Goal: Complete application form

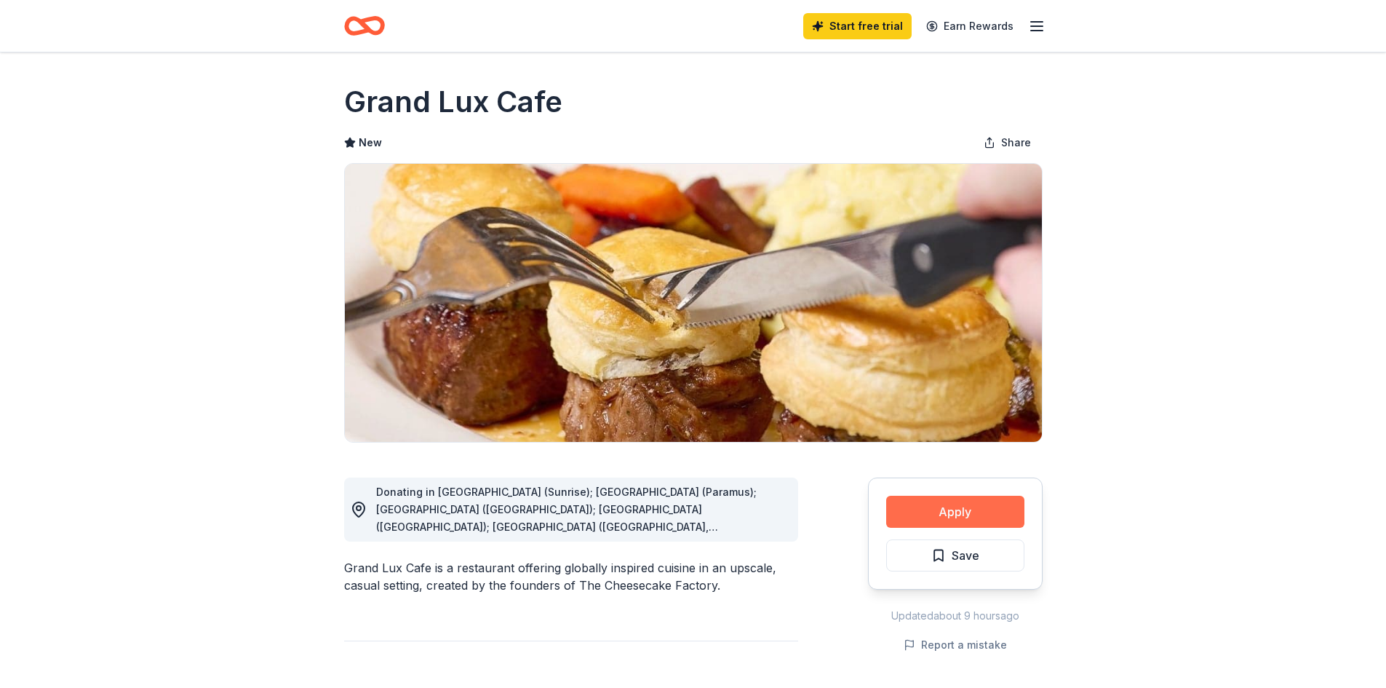
click at [965, 512] on button "Apply" at bounding box center [955, 512] width 138 height 32
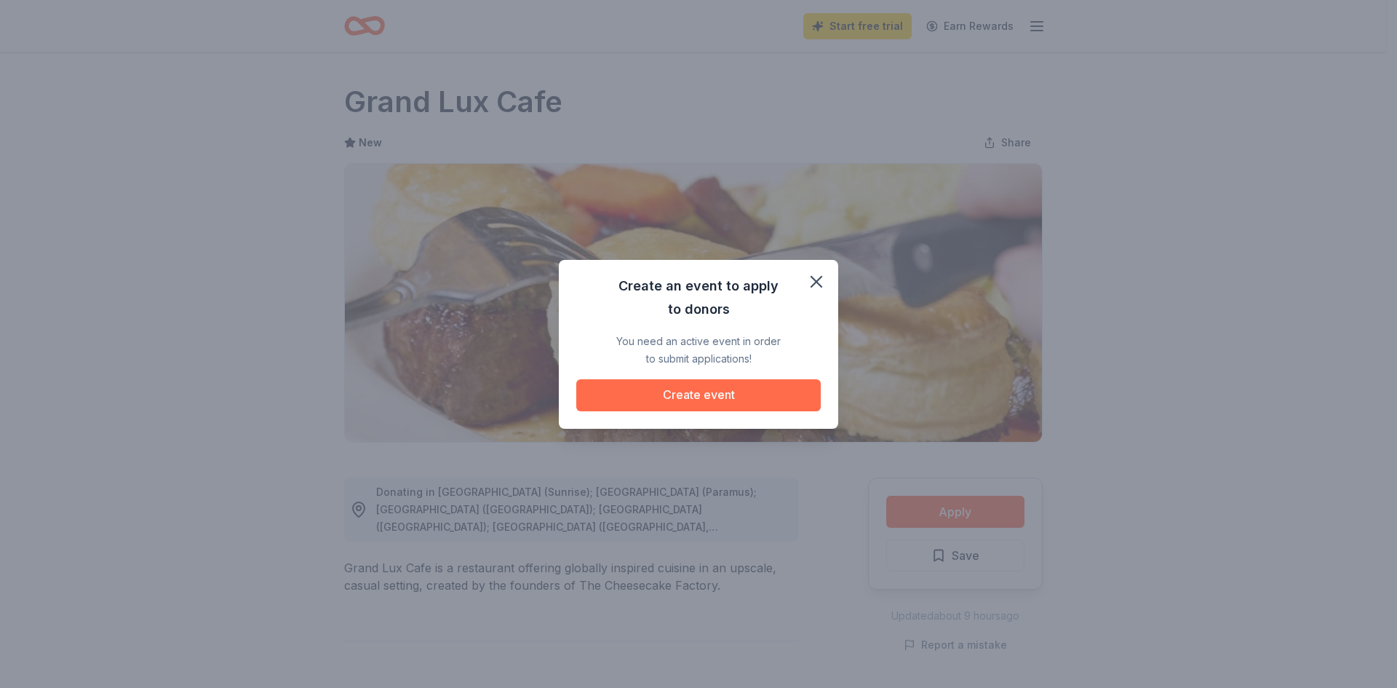
click at [675, 403] on button "Create event" at bounding box center [698, 395] width 245 height 32
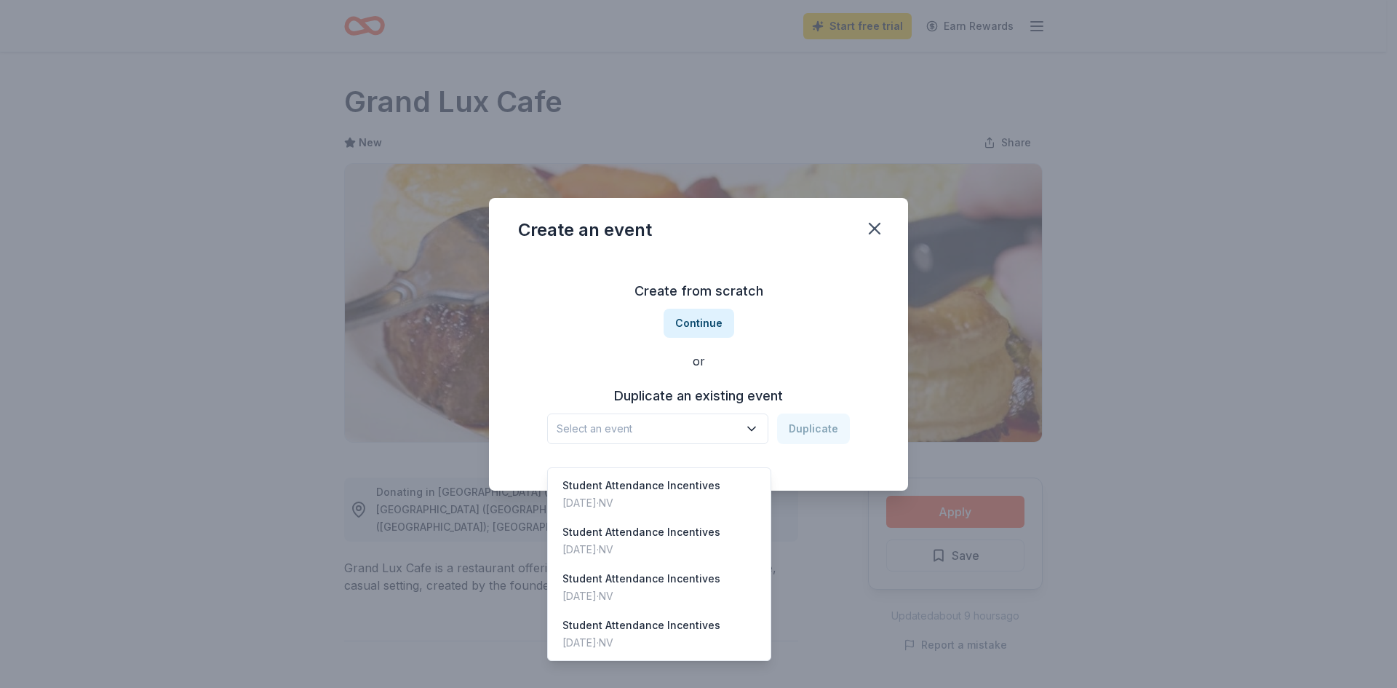
click at [757, 423] on icon "button" at bounding box center [752, 428] width 15 height 15
click at [702, 477] on div "Student Attendance Incentives" at bounding box center [642, 485] width 158 height 17
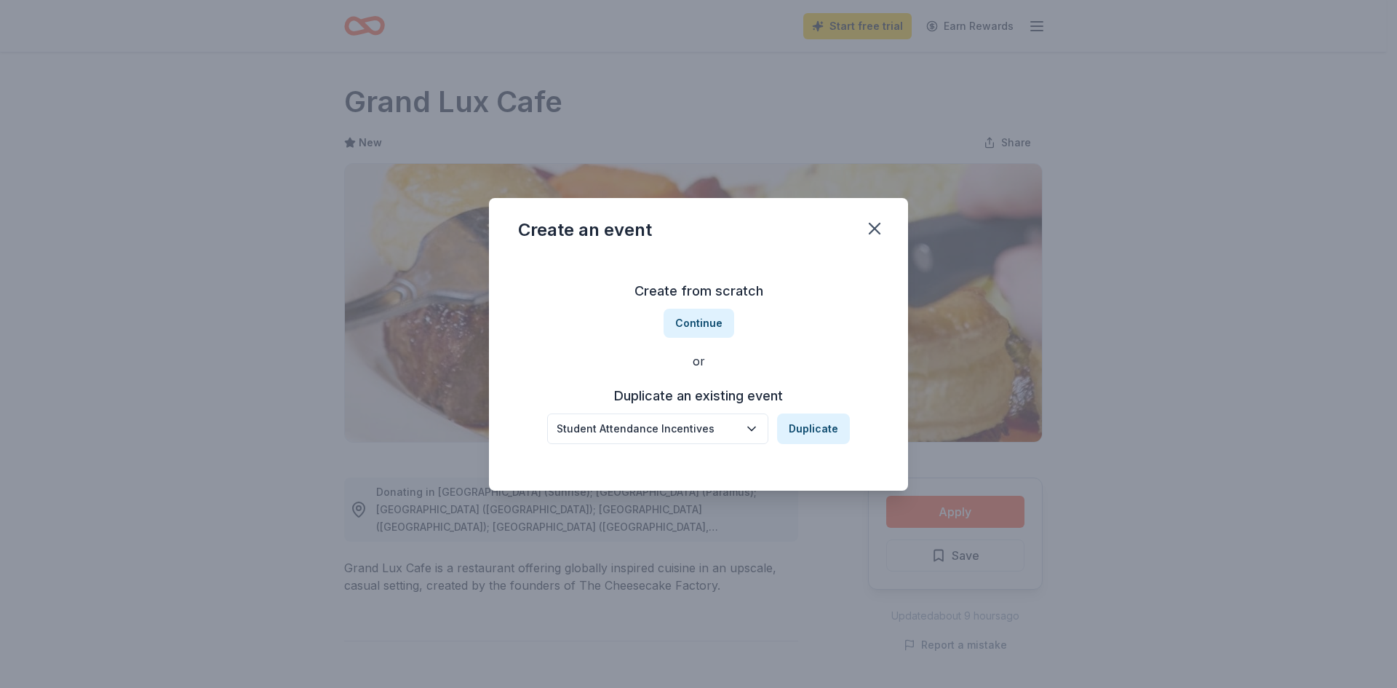
click at [759, 434] on icon "button" at bounding box center [752, 428] width 15 height 15
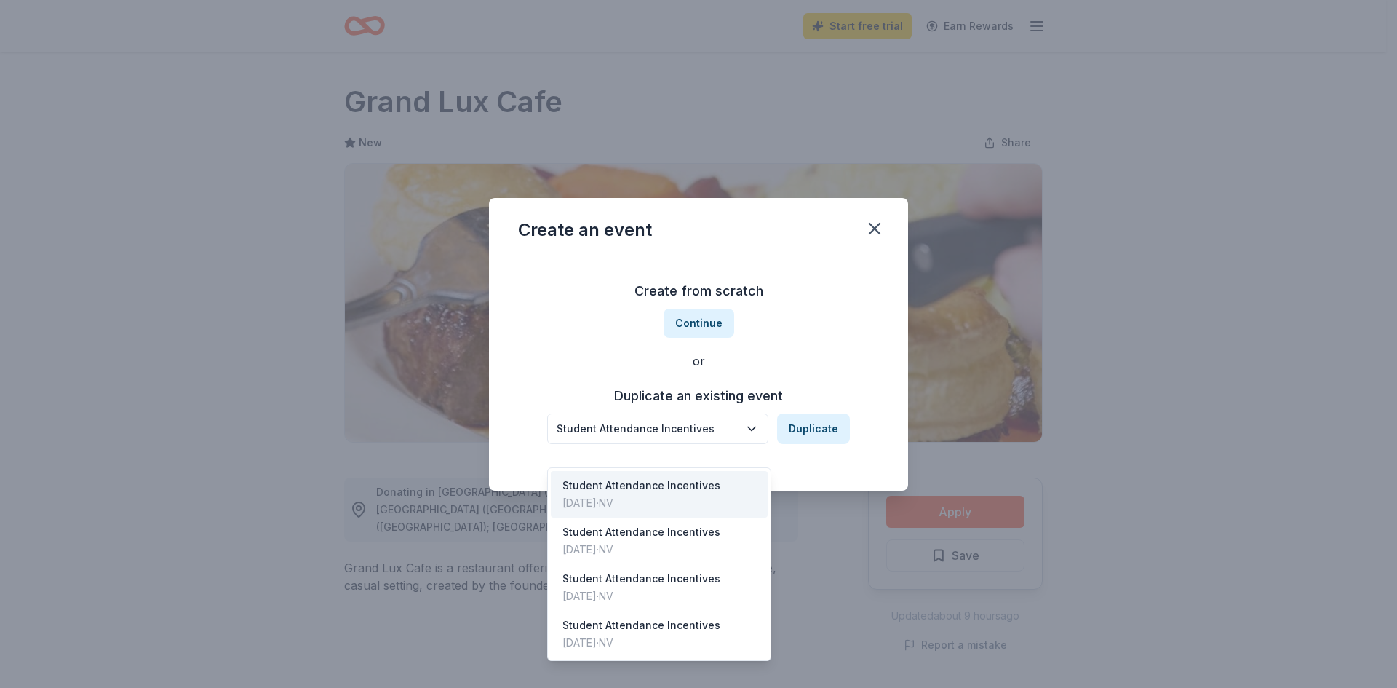
click at [814, 429] on div "Student Attendance Incentives Duplicate" at bounding box center [698, 428] width 303 height 31
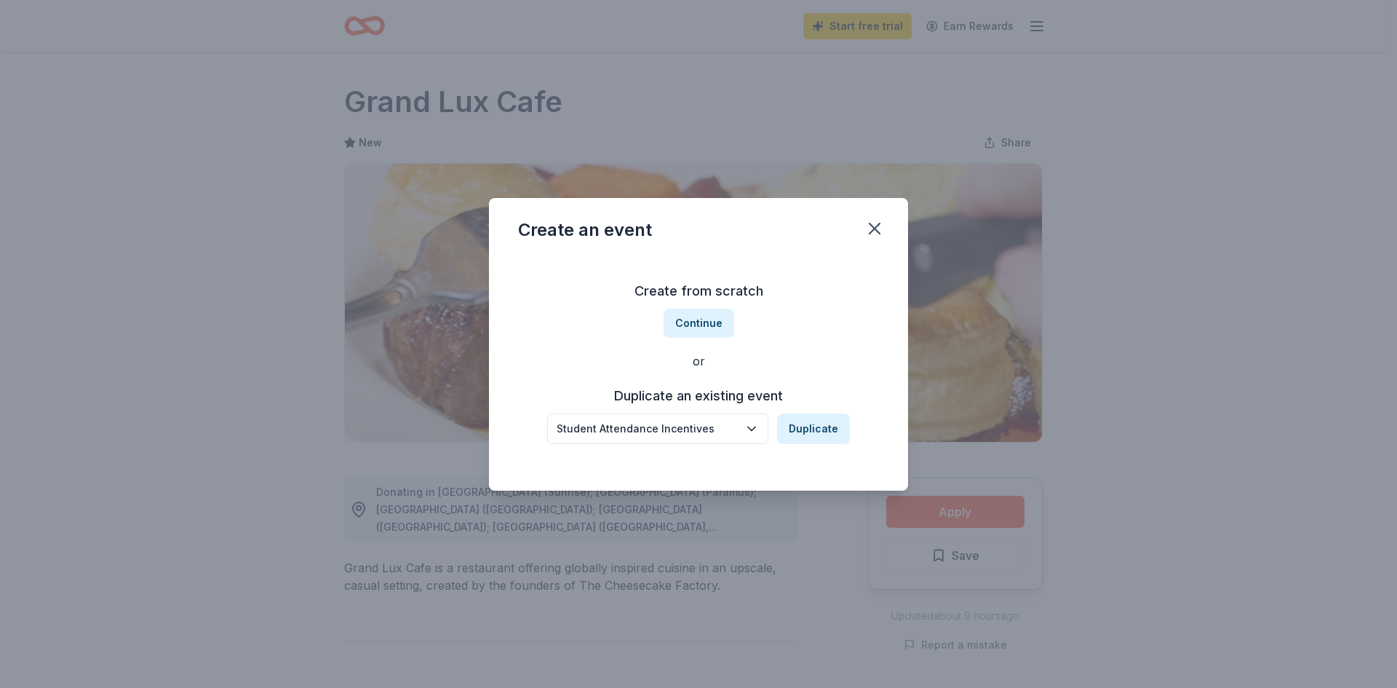
click at [814, 429] on button "Duplicate" at bounding box center [813, 428] width 73 height 31
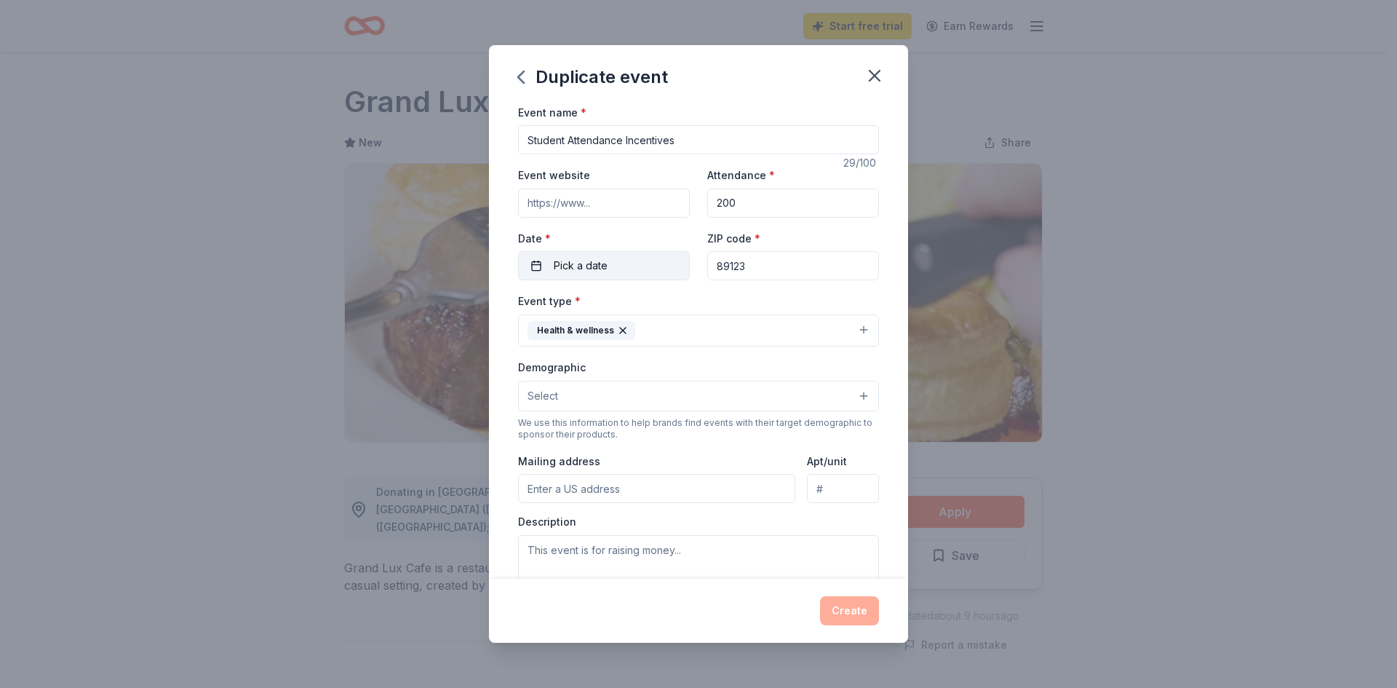
click at [573, 277] on button "Pick a date" at bounding box center [604, 265] width 172 height 29
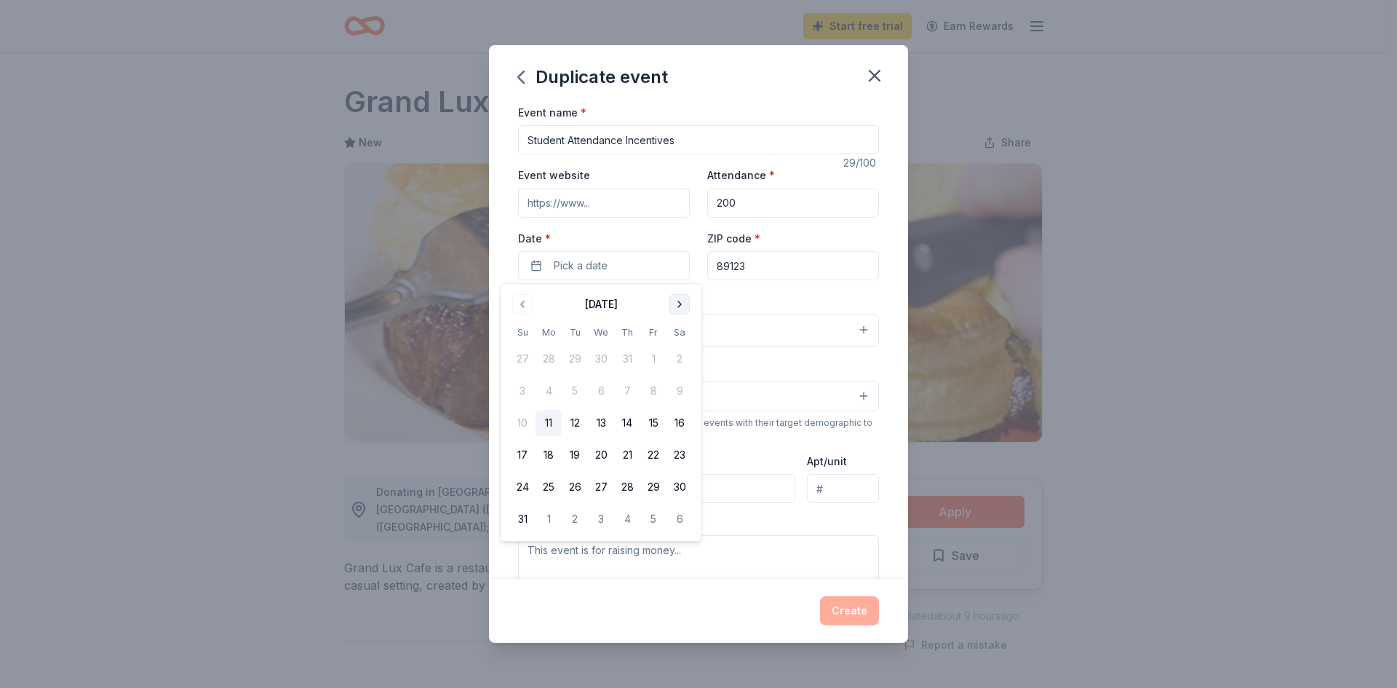
click at [682, 303] on button "Go to next month" at bounding box center [680, 304] width 20 height 20
click at [672, 310] on button "Go to next month" at bounding box center [680, 304] width 20 height 20
drag, startPoint x: 600, startPoint y: 366, endPoint x: 597, endPoint y: 373, distance: 7.5
click at [600, 367] on button "1" at bounding box center [601, 359] width 26 height 26
click at [774, 300] on div "Event type * Health & wellness" at bounding box center [698, 319] width 361 height 55
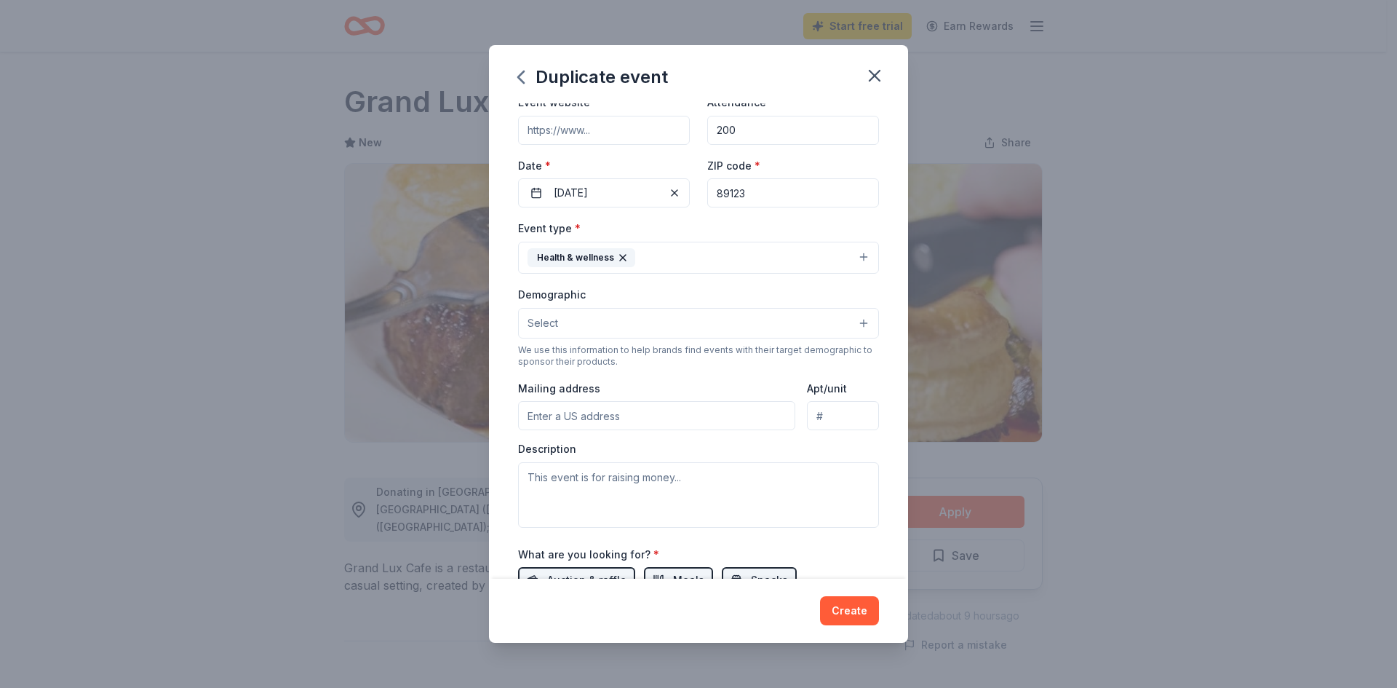
scroll to position [146, 0]
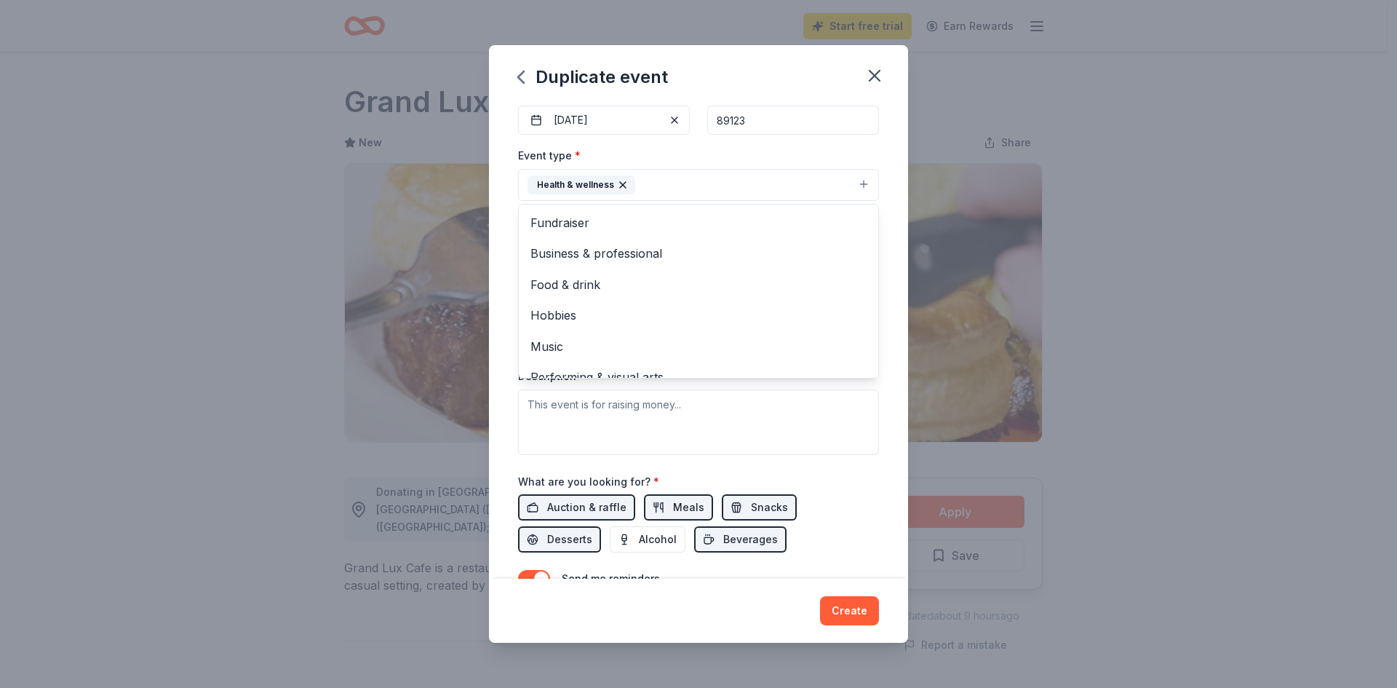
click at [858, 182] on button "Health & wellness" at bounding box center [698, 185] width 361 height 32
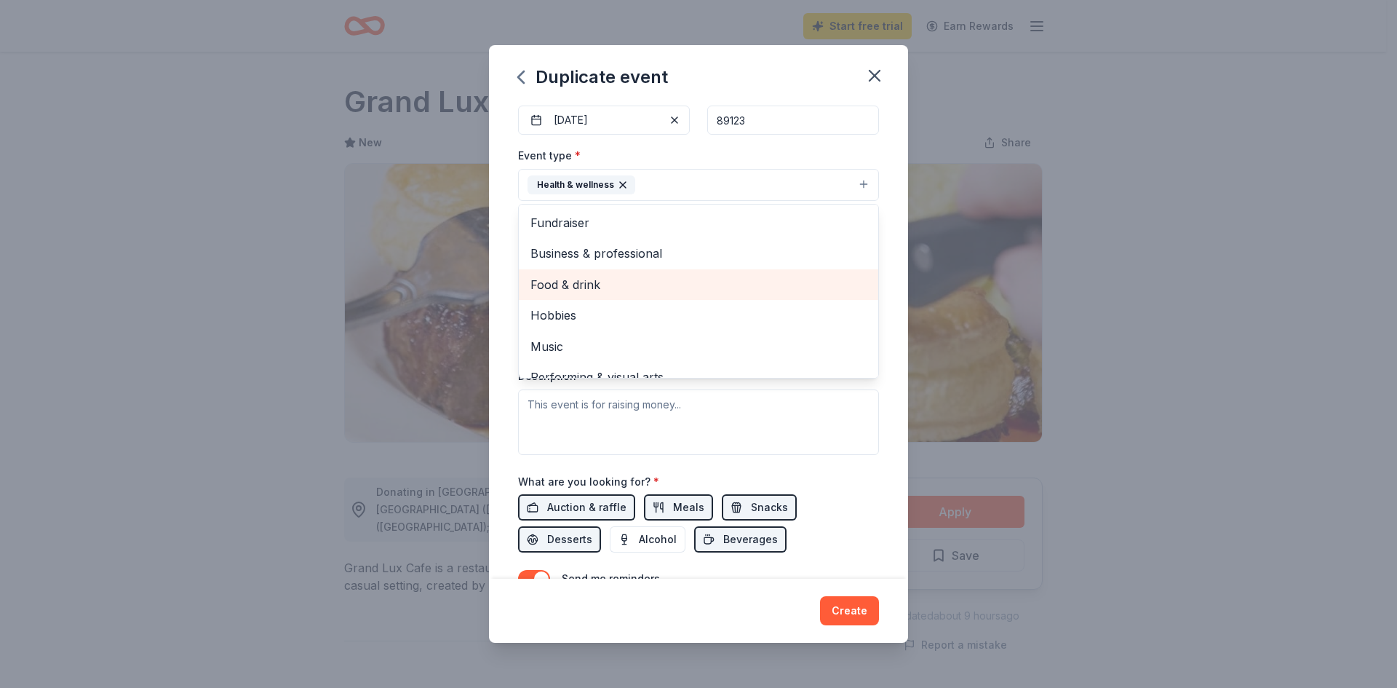
click at [633, 279] on span "Food & drink" at bounding box center [699, 284] width 336 height 19
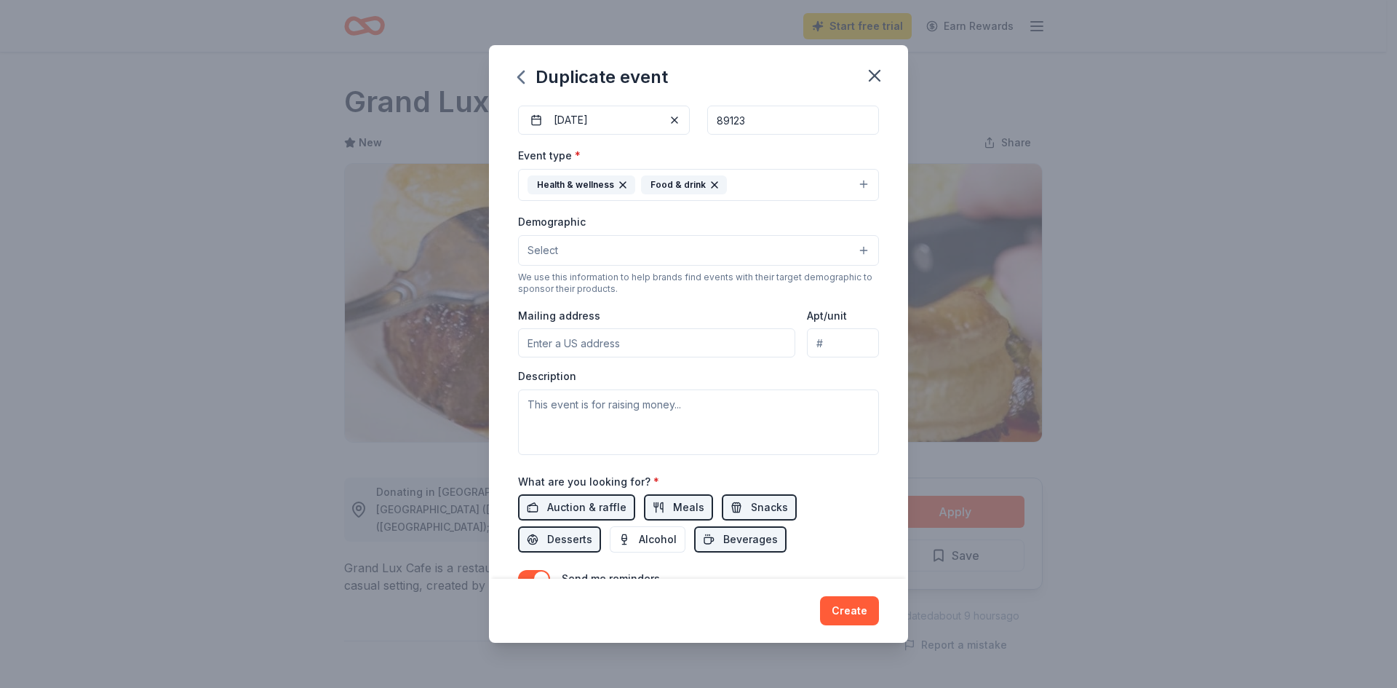
click at [618, 184] on icon "button" at bounding box center [623, 185] width 12 height 12
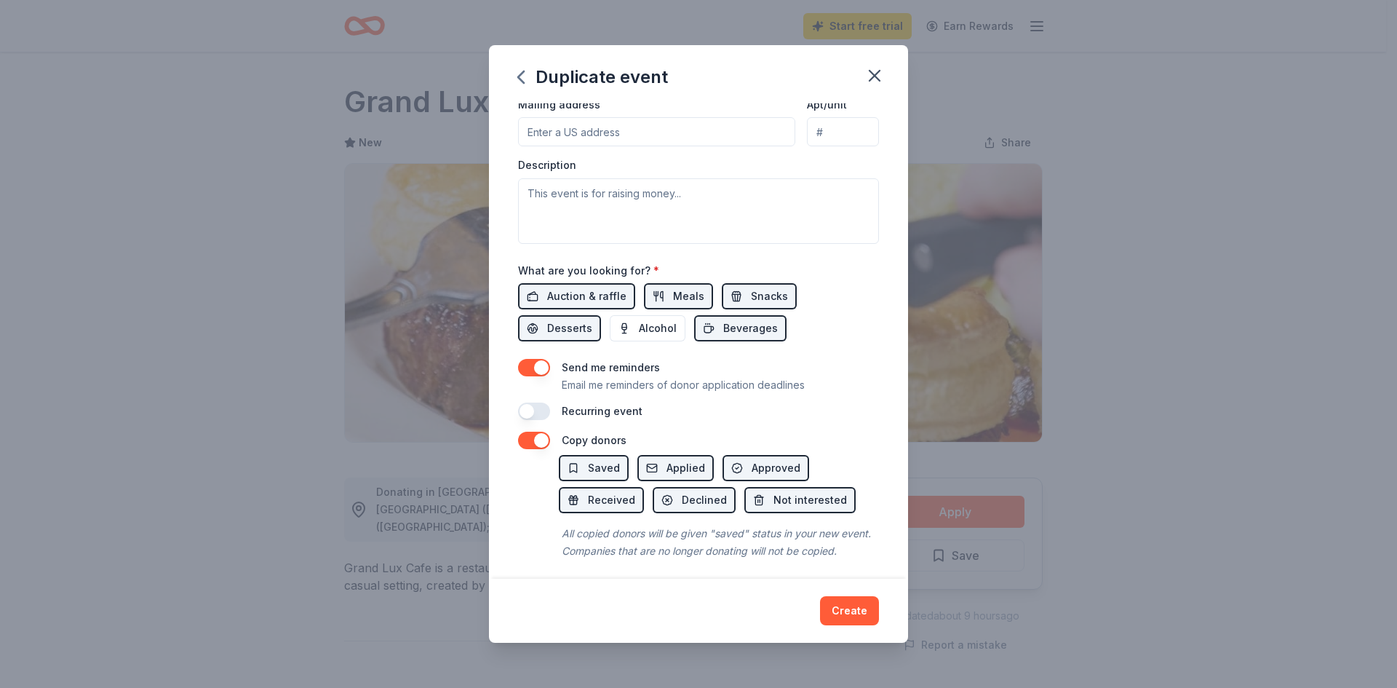
scroll to position [381, 0]
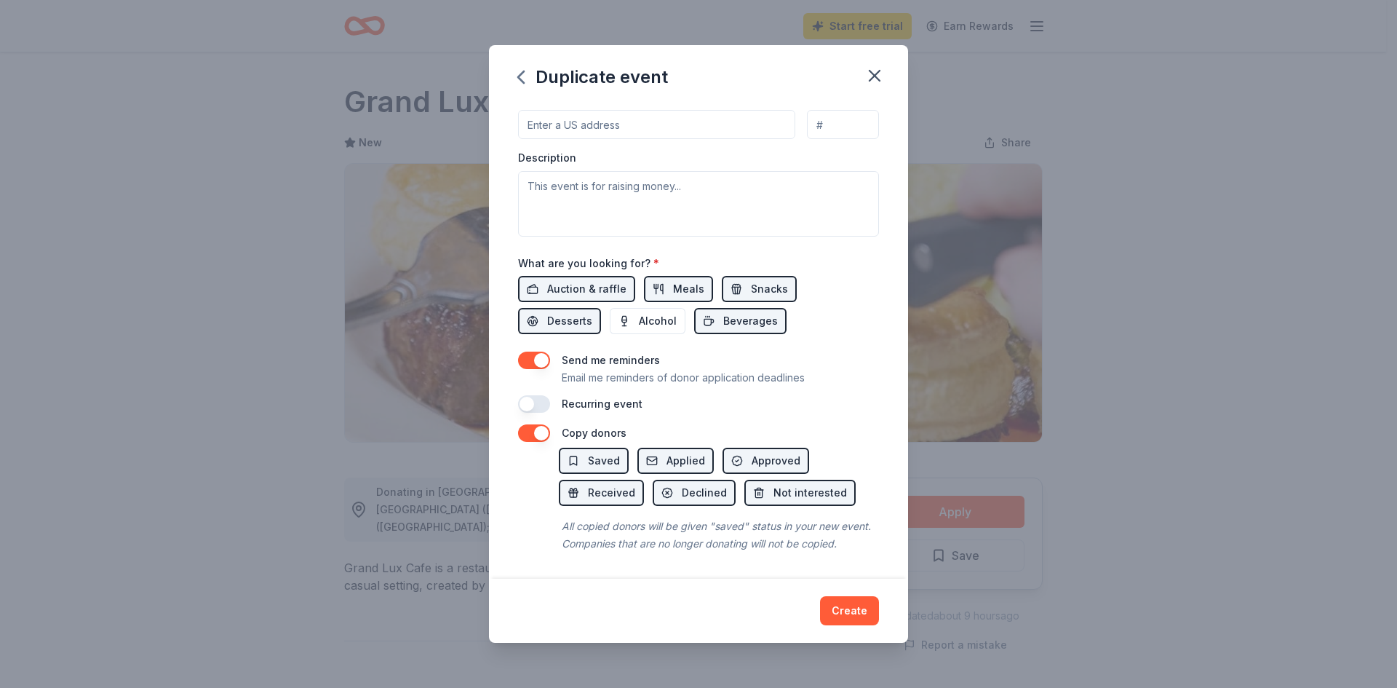
click at [543, 352] on button "button" at bounding box center [534, 360] width 32 height 17
click at [854, 620] on button "Create" at bounding box center [849, 610] width 59 height 29
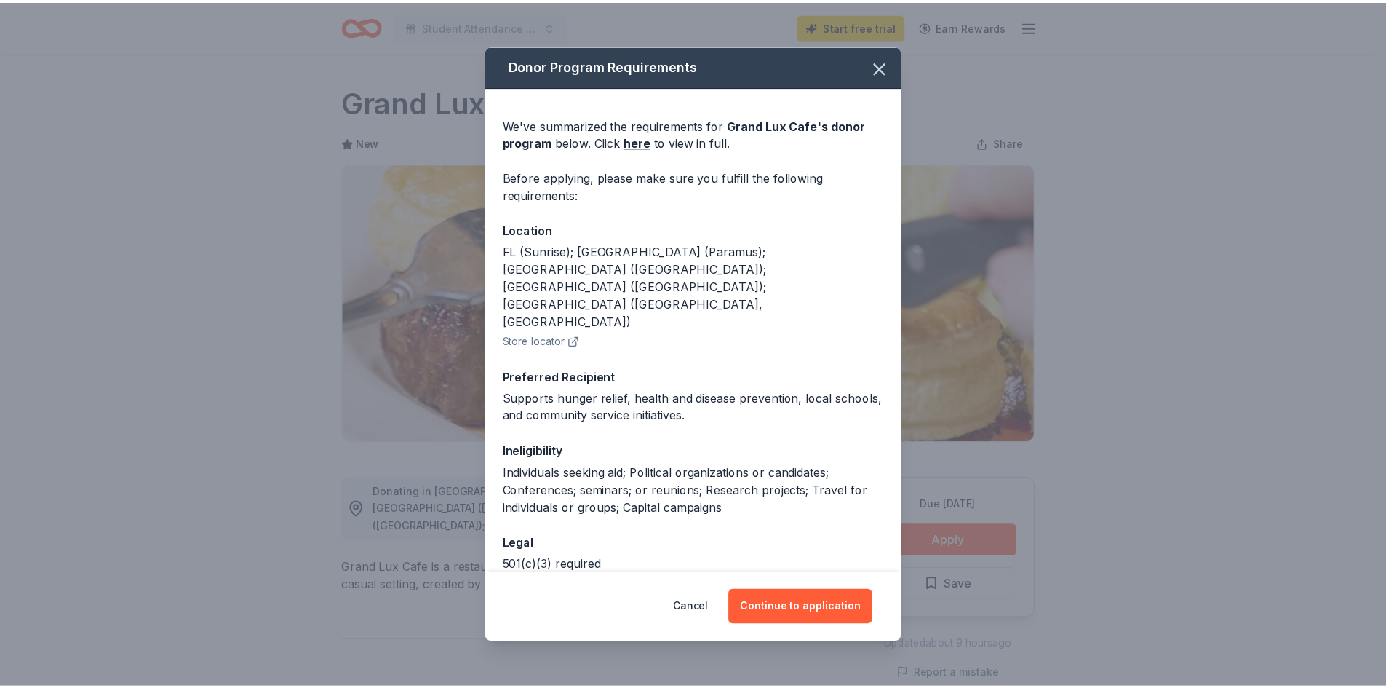
scroll to position [25, 0]
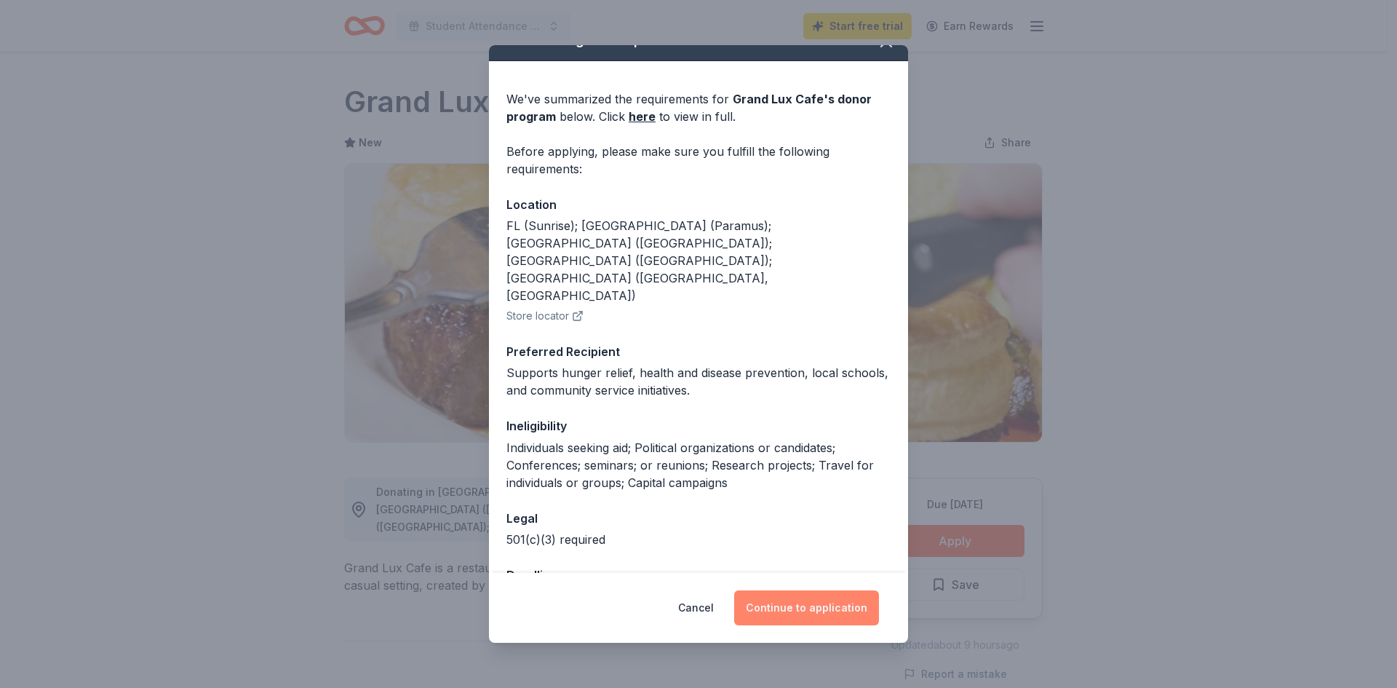
click at [800, 611] on button "Continue to application" at bounding box center [806, 607] width 145 height 35
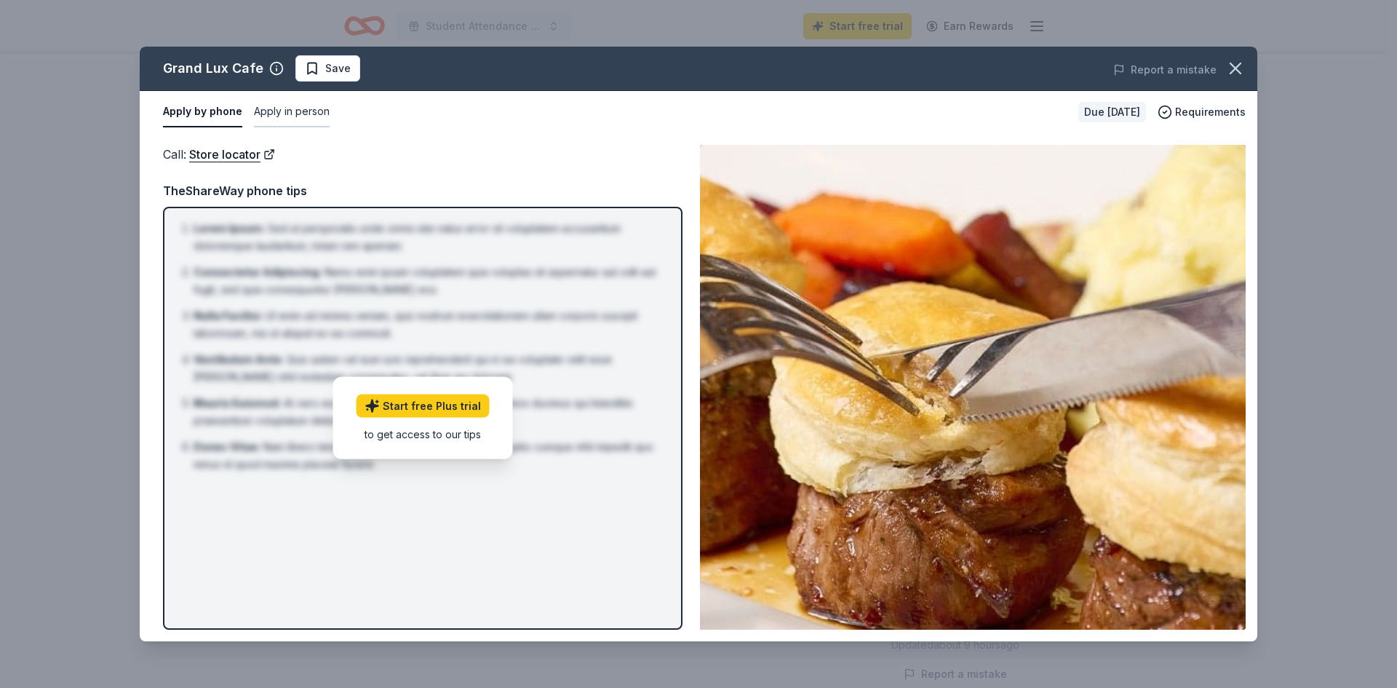
click at [277, 111] on button "Apply in person" at bounding box center [292, 112] width 76 height 31
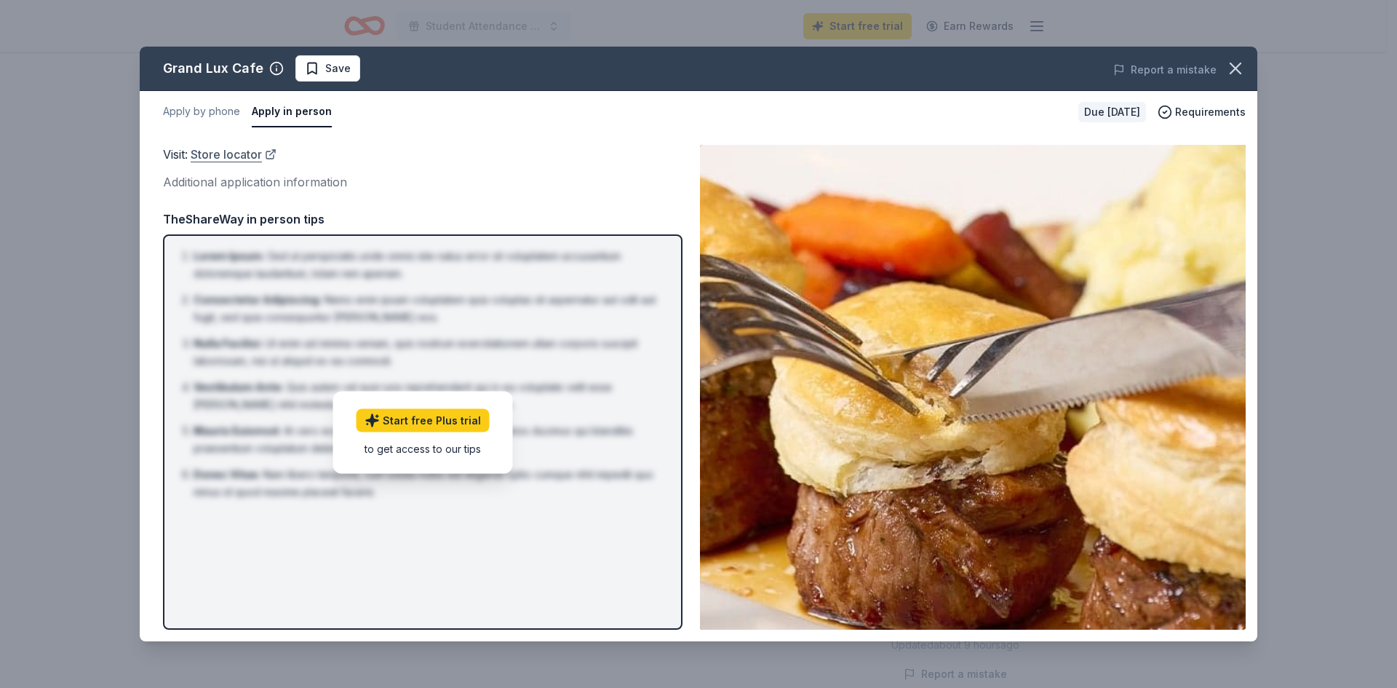
click at [243, 157] on link "Store locator" at bounding box center [234, 154] width 86 height 19
click at [1243, 72] on icon "button" at bounding box center [1236, 68] width 20 height 20
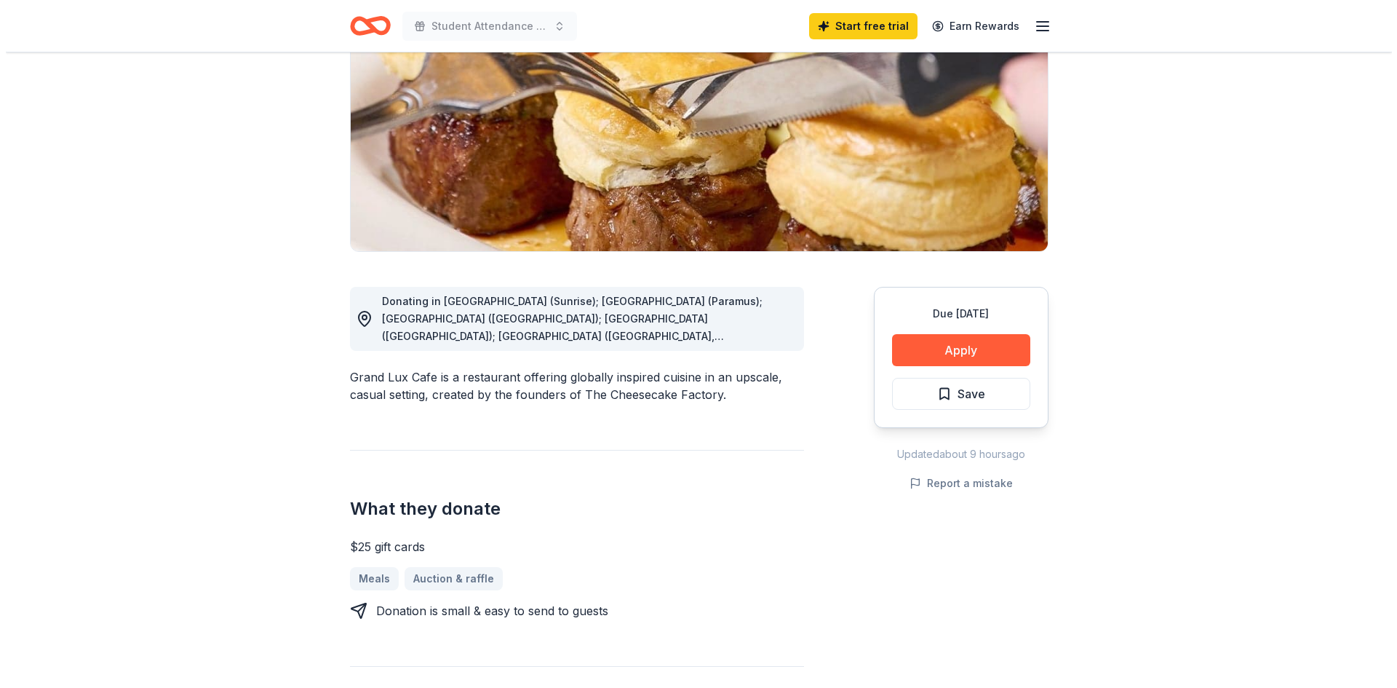
scroll to position [186, 0]
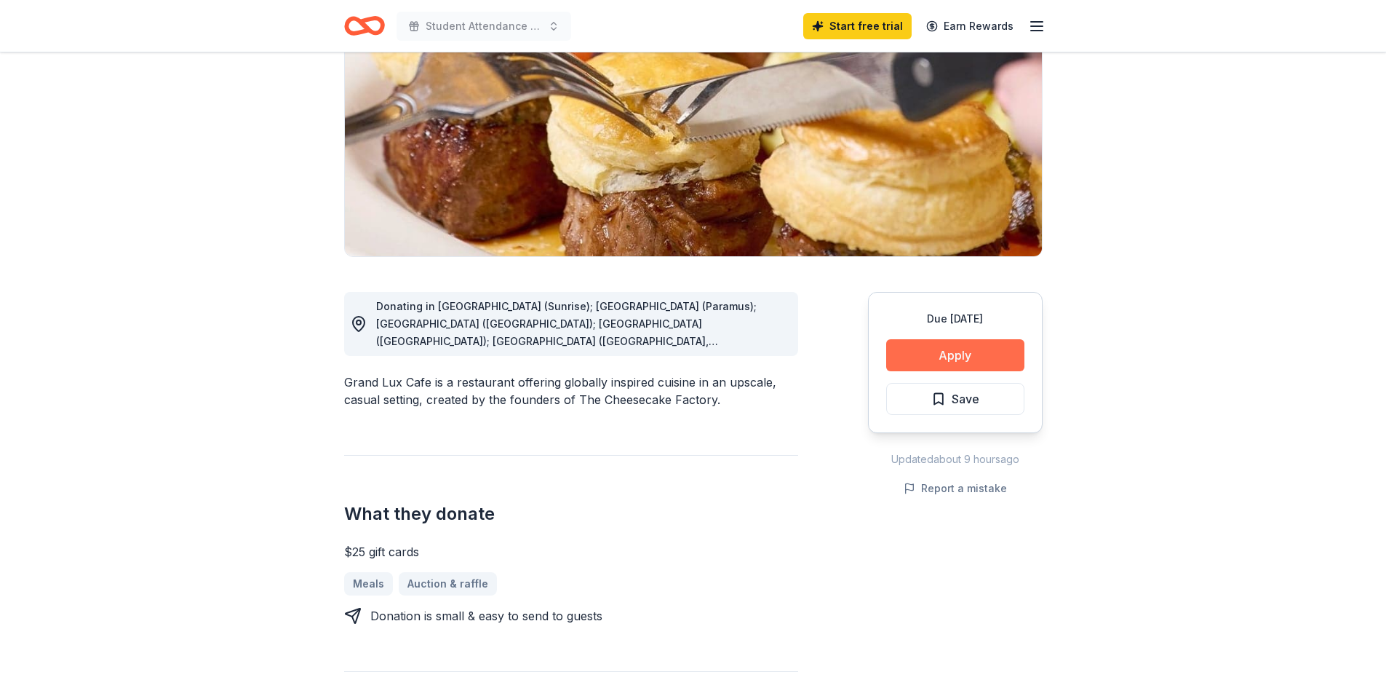
click at [993, 344] on button "Apply" at bounding box center [955, 355] width 138 height 32
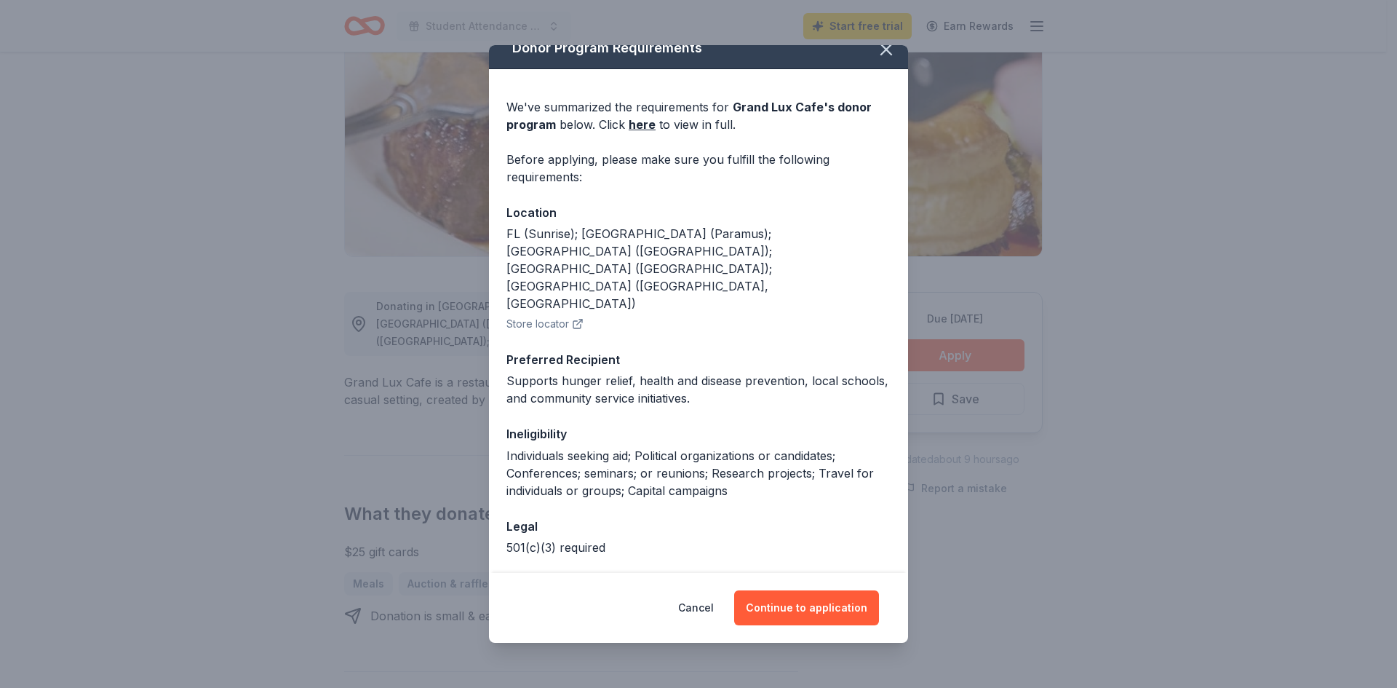
scroll to position [25, 0]
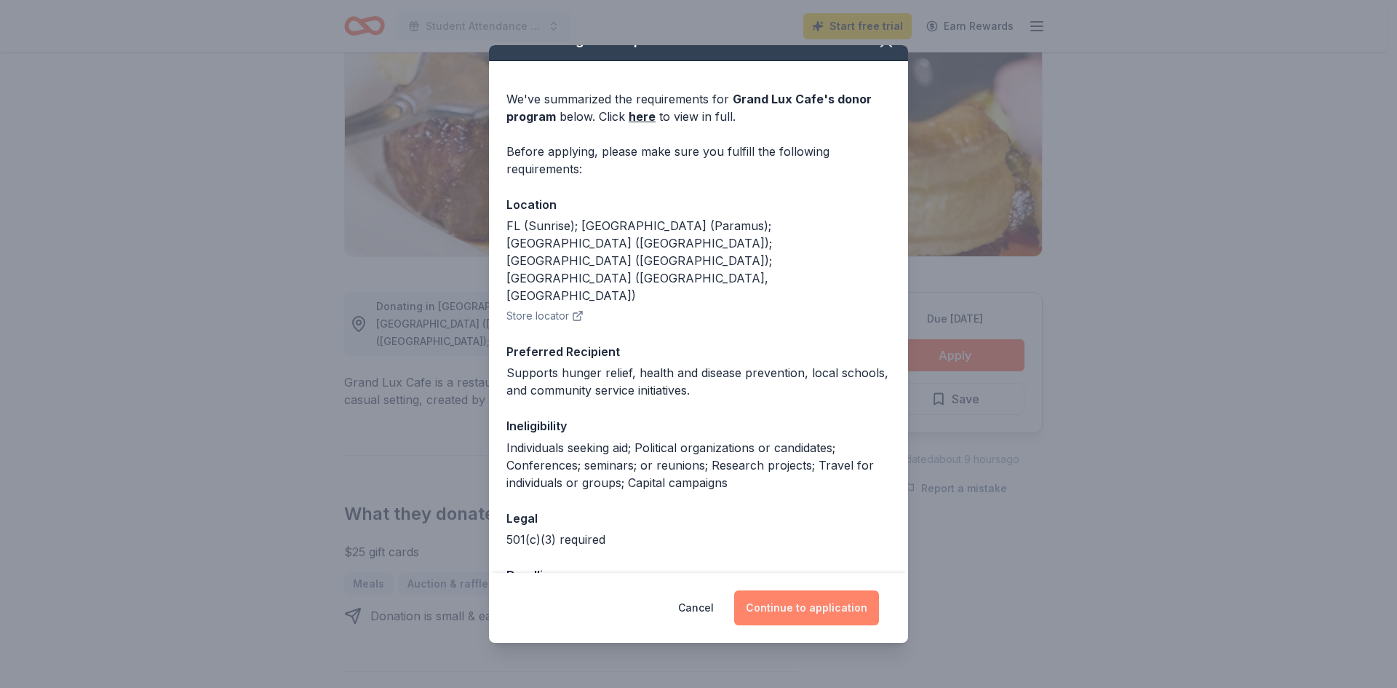
click at [795, 609] on button "Continue to application" at bounding box center [806, 607] width 145 height 35
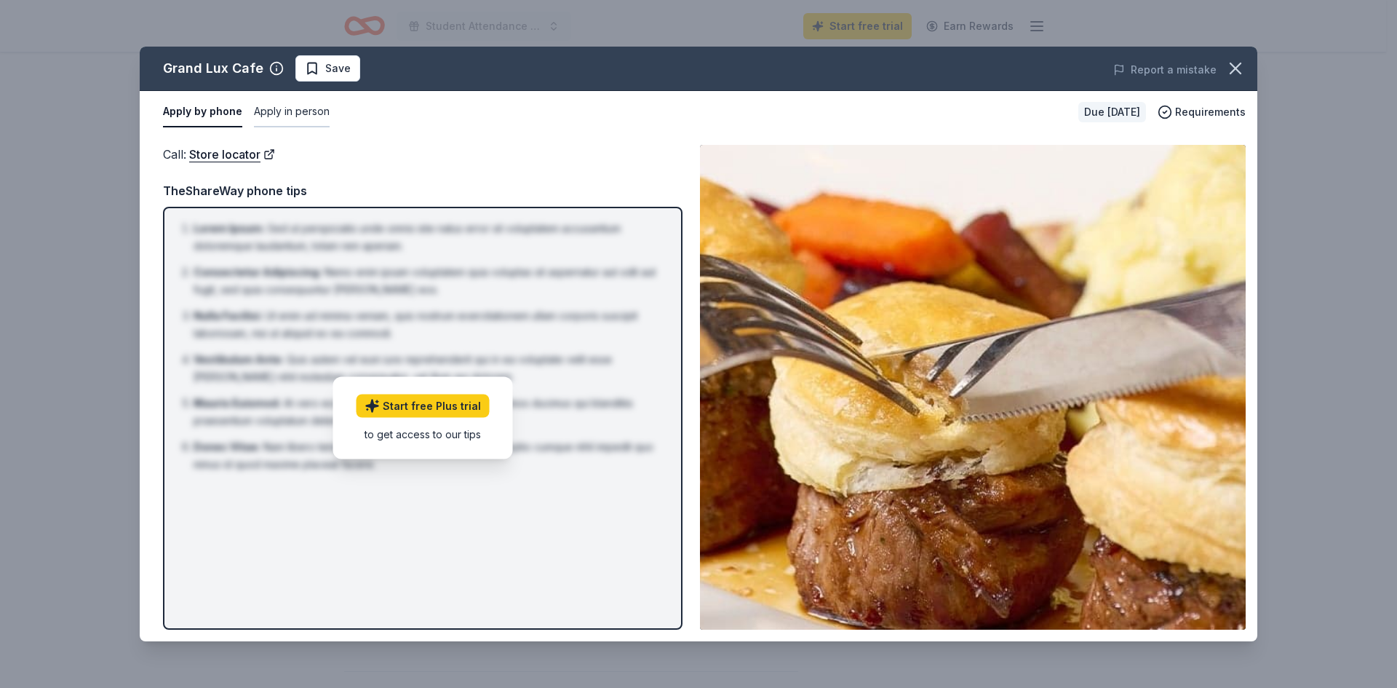
click at [317, 114] on button "Apply in person" at bounding box center [292, 112] width 76 height 31
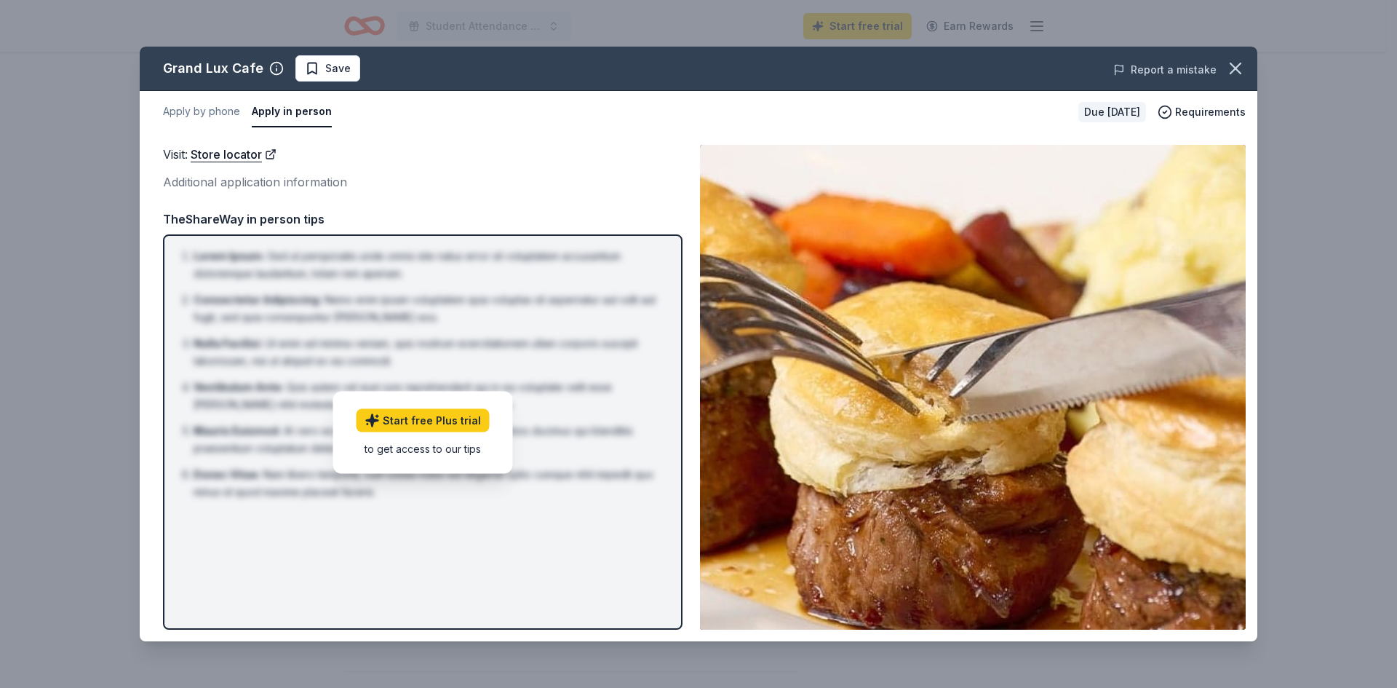
click at [1210, 70] on button "Report a mistake" at bounding box center [1165, 69] width 103 height 17
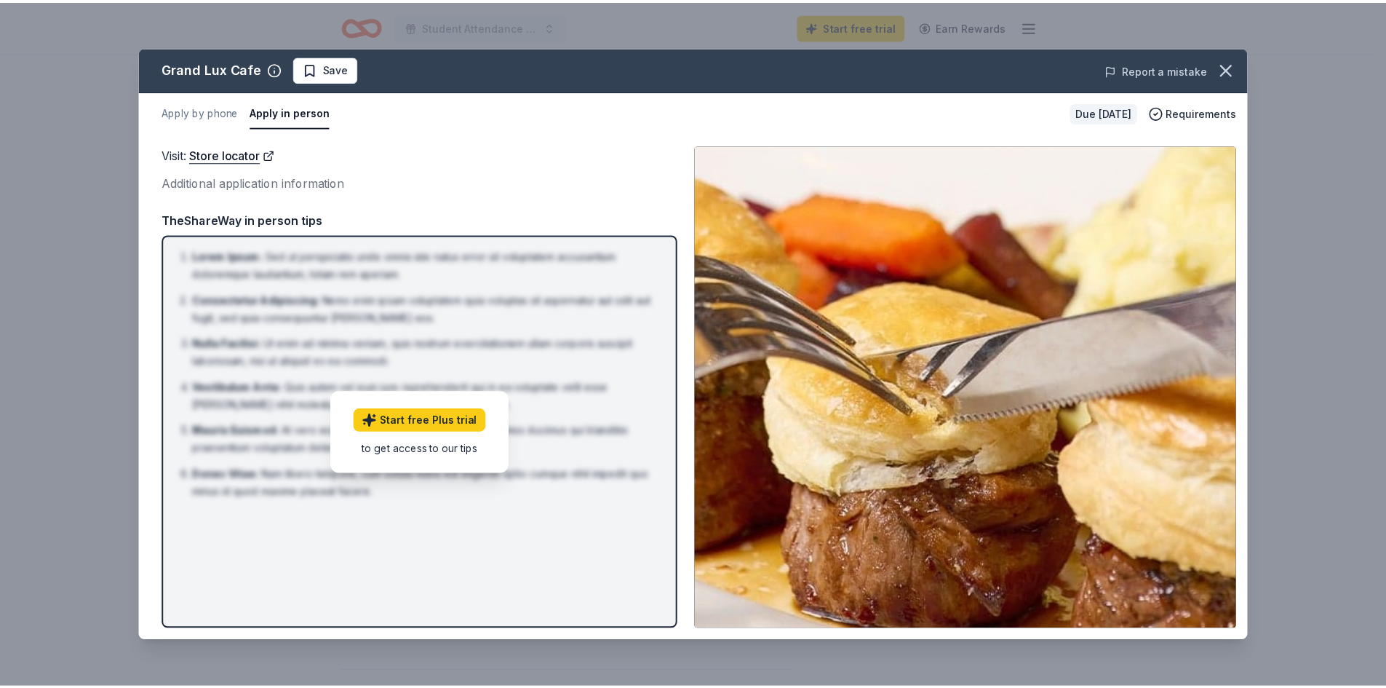
scroll to position [0, 0]
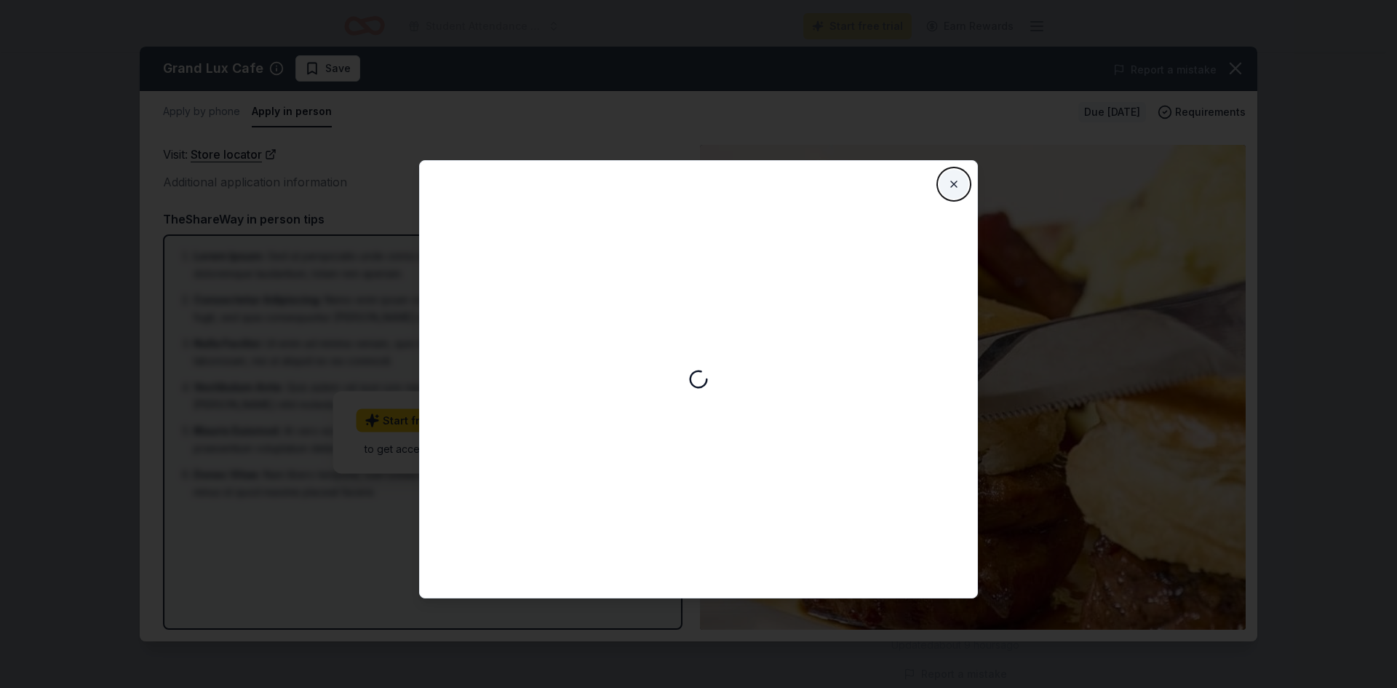
click at [947, 181] on button "Close" at bounding box center [954, 184] width 29 height 29
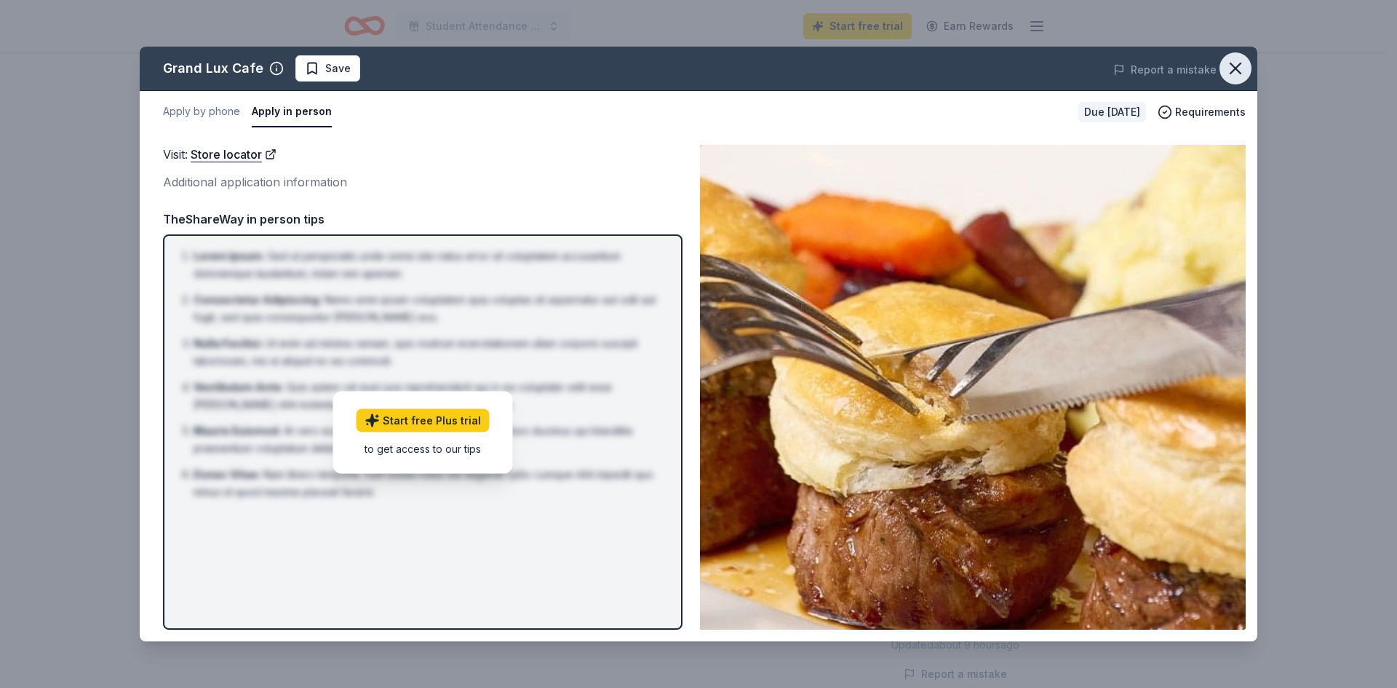
click at [1237, 71] on icon "button" at bounding box center [1236, 68] width 10 height 10
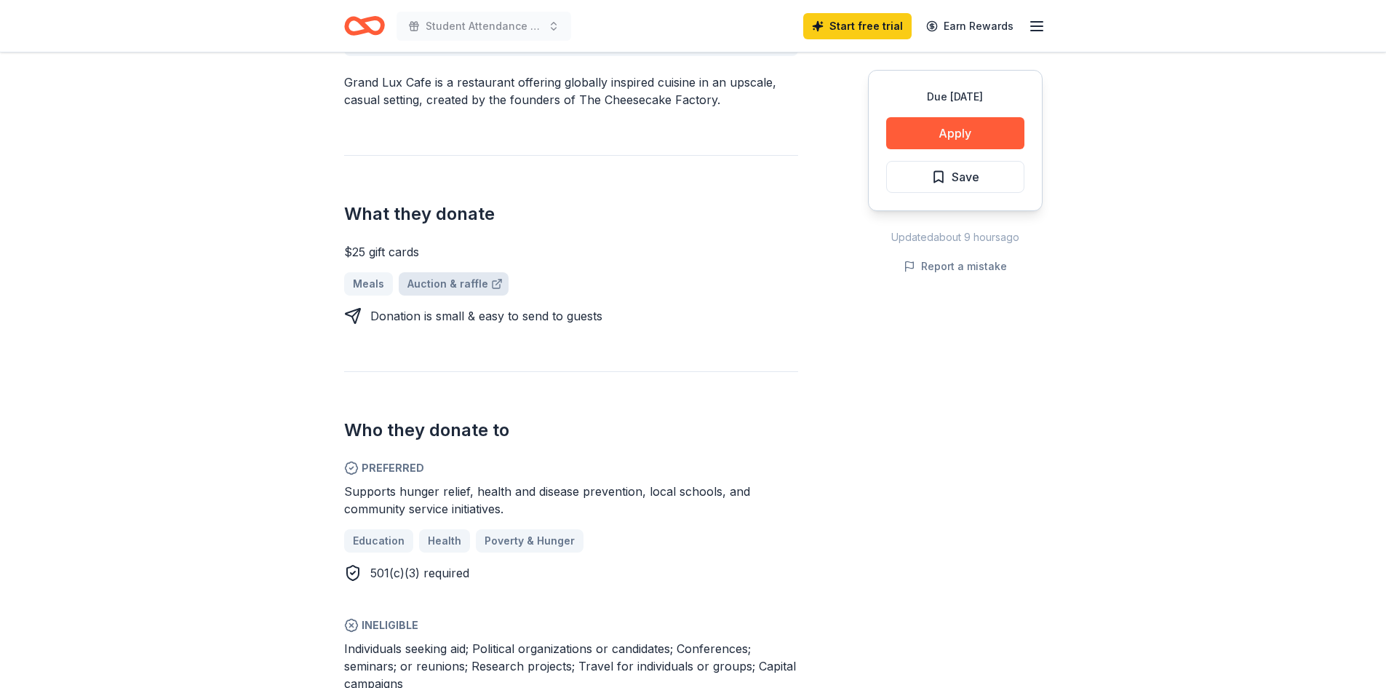
scroll to position [509, 0]
